Goal: Navigation & Orientation: Find specific page/section

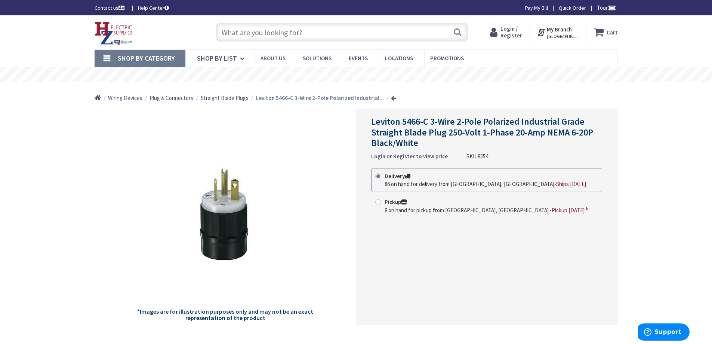
click at [163, 56] on span "Shop By Category" at bounding box center [146, 58] width 57 height 9
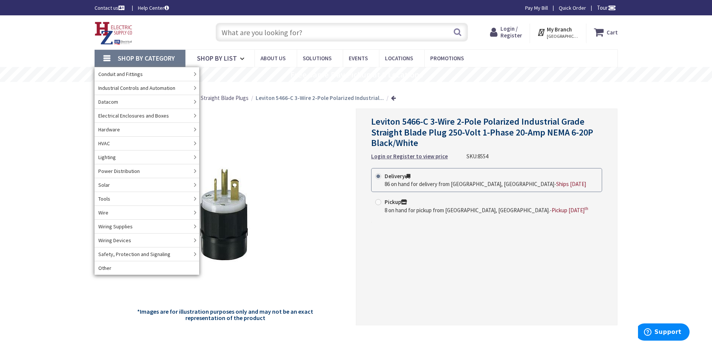
click at [135, 114] on span "Electrical Enclosures and Boxes" at bounding box center [133, 115] width 71 height 7
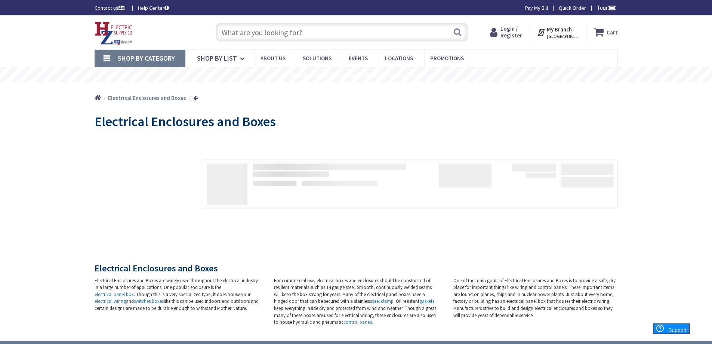
click at [162, 58] on span "Shop By Category" at bounding box center [146, 58] width 57 height 9
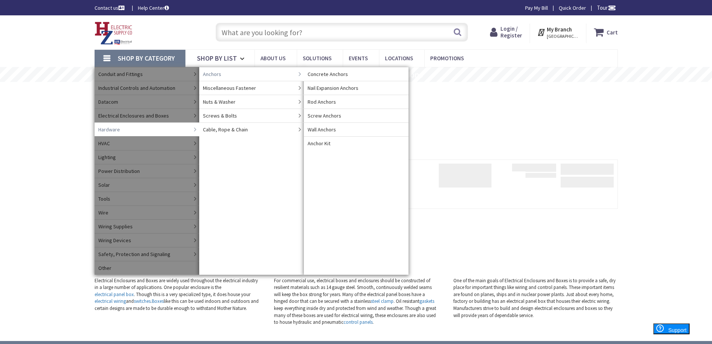
click at [215, 74] on span "Anchors" at bounding box center [212, 73] width 18 height 7
